Goal: Navigation & Orientation: Find specific page/section

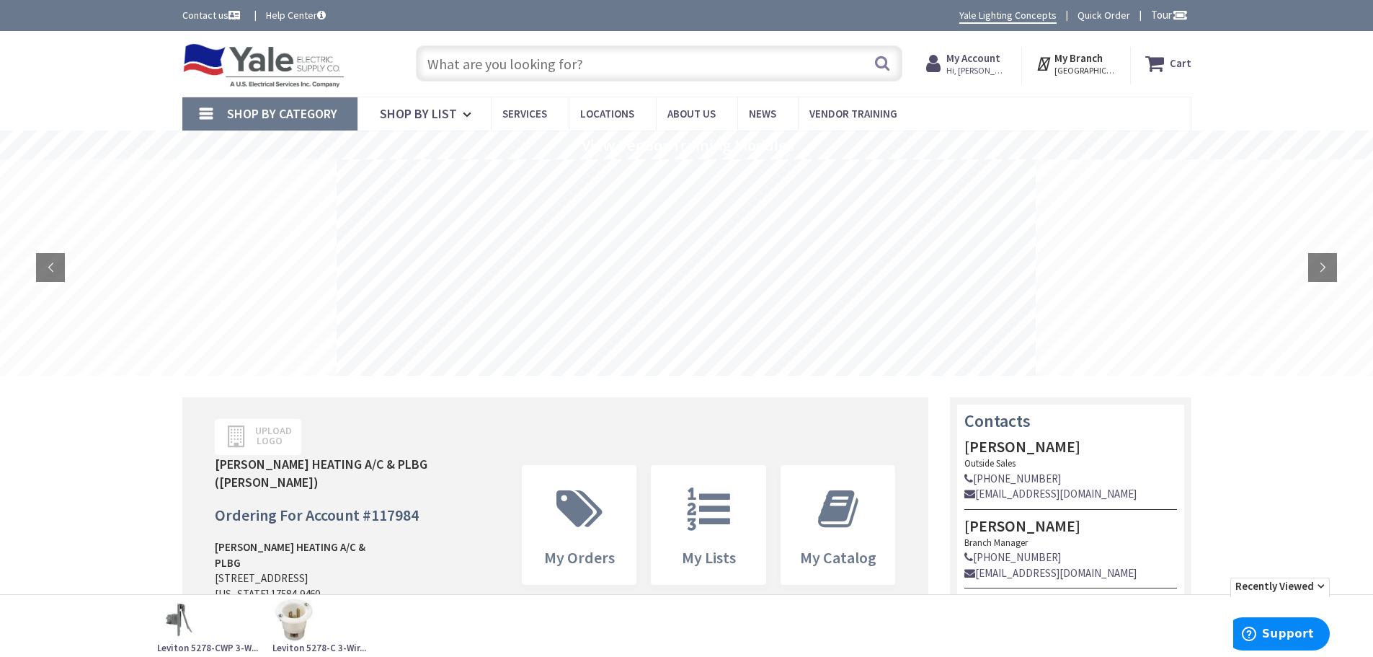
click at [305, 107] on span "Shop By Category" at bounding box center [282, 113] width 110 height 17
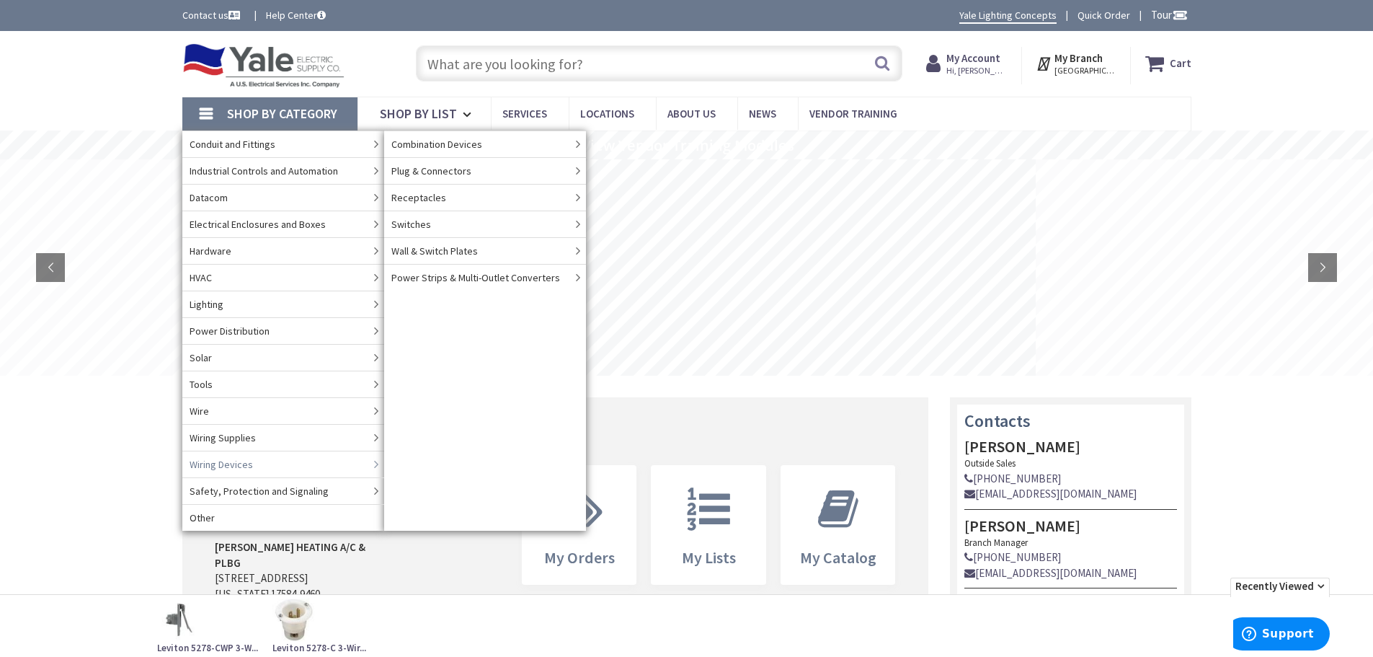
click at [281, 464] on link "Wiring Devices" at bounding box center [283, 464] width 202 height 27
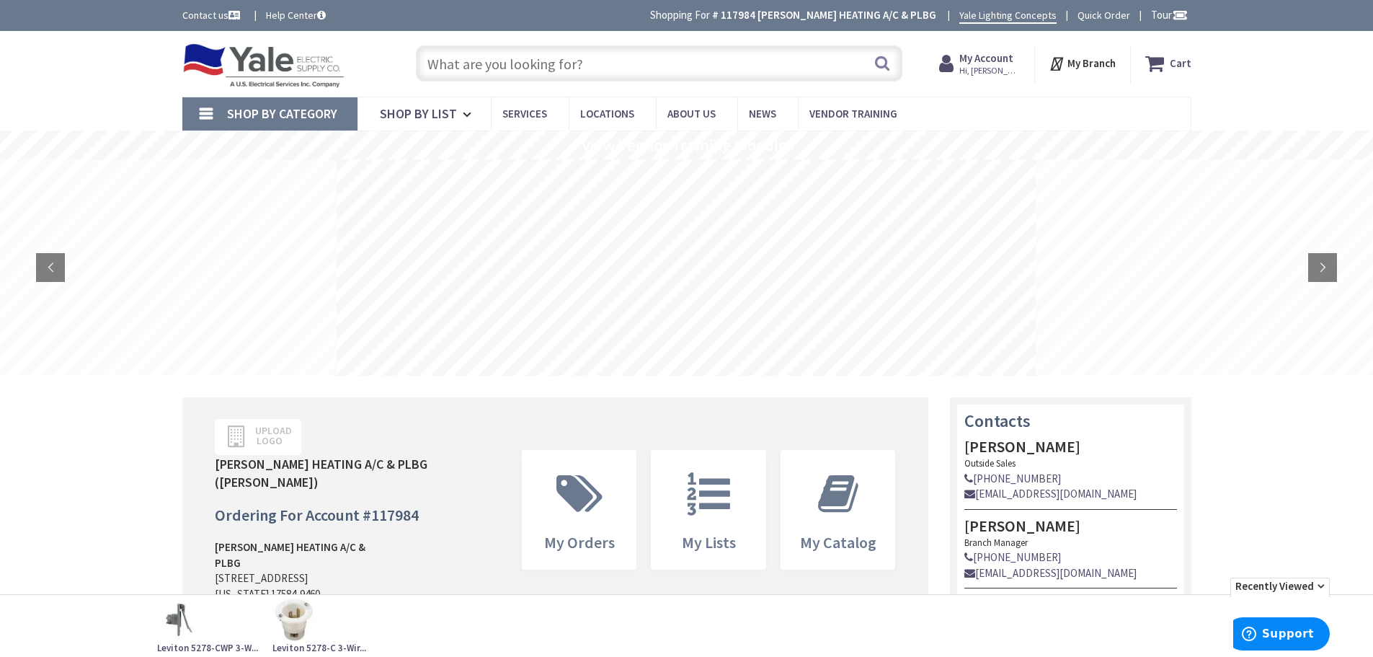
click at [306, 112] on span "Shop By Category" at bounding box center [282, 113] width 110 height 17
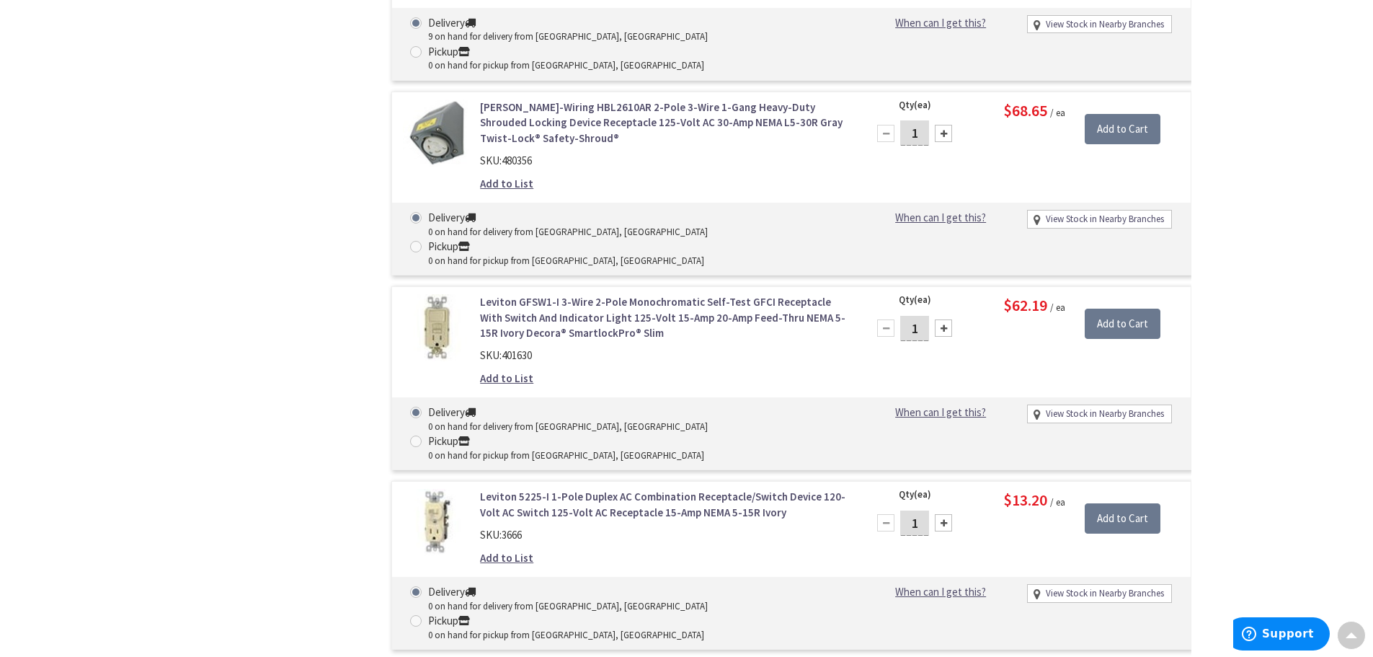
scroll to position [952, 0]
